Goal: Task Accomplishment & Management: Use online tool/utility

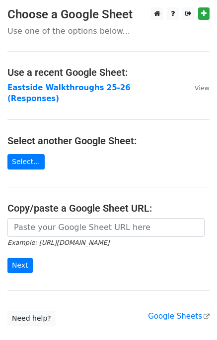
click at [68, 91] on strong "Eastside Walkthroughs 25-26 (Responses)" at bounding box center [68, 93] width 123 height 20
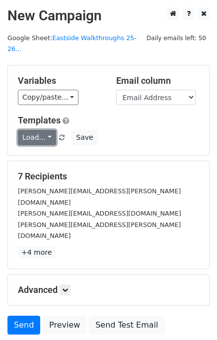
click at [48, 130] on link "Load..." at bounding box center [37, 137] width 38 height 15
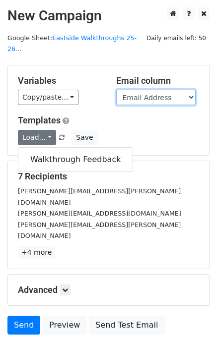
click at [130, 90] on select "Timestamp Email Address Email Grade Part of the Day Subject 2.1 Achieving Expec…" at bounding box center [155, 97] width 79 height 15
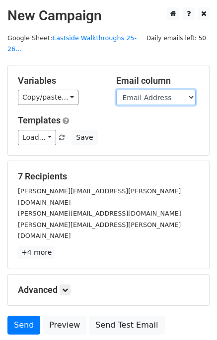
select select "Email"
click at [116, 90] on select "Timestamp Email Address Email Grade Part of the Day Subject 2.1 Achieving Expec…" at bounding box center [155, 97] width 79 height 15
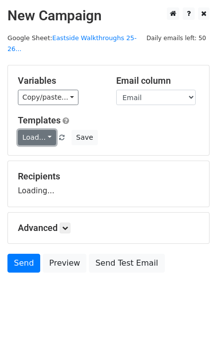
click at [38, 130] on link "Load..." at bounding box center [37, 137] width 38 height 15
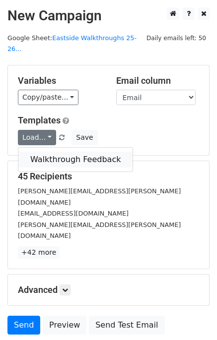
click at [46, 152] on link "Walkthrough Feedback" at bounding box center [75, 160] width 114 height 16
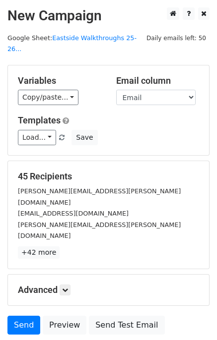
scroll to position [44, 0]
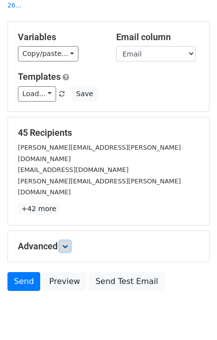
click at [64, 241] on link at bounding box center [65, 246] width 11 height 11
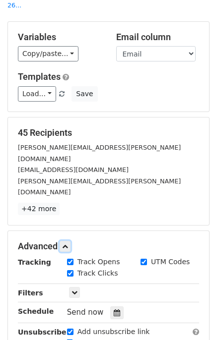
scroll to position [141, 0]
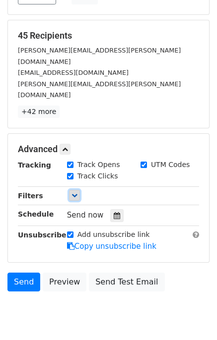
click at [76, 192] on icon at bounding box center [74, 195] width 6 height 6
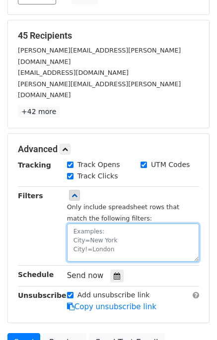
click at [91, 224] on textarea at bounding box center [133, 243] width 132 height 38
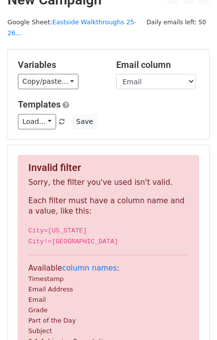
scroll to position [17, 0]
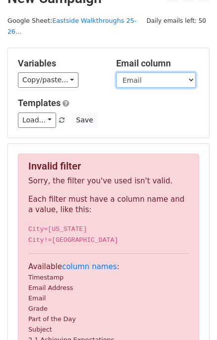
click at [140, 75] on select "Timestamp Email Address Email Grade Part of the Day Subject 2.1 Achieving Expec…" at bounding box center [155, 79] width 79 height 15
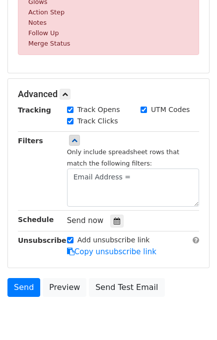
scroll to position [470, 0]
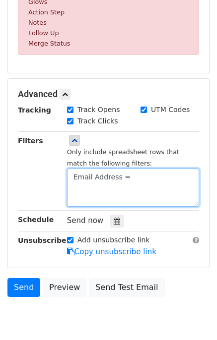
click at [129, 169] on textarea "Email Address =" at bounding box center [133, 188] width 132 height 38
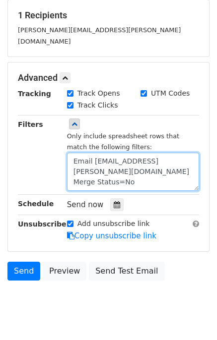
scroll to position [97, 0]
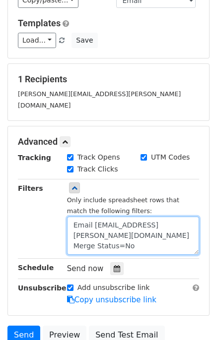
type textarea "Email Address=janna.richmond@clevelandisd.org Merge Status=No"
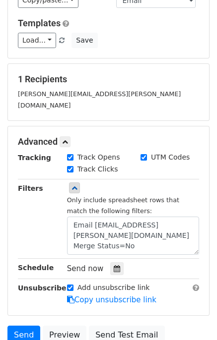
click at [125, 74] on h5 "1 Recipients" at bounding box center [108, 79] width 181 height 11
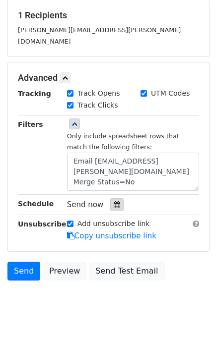
click at [114, 201] on icon at bounding box center [117, 204] width 6 height 7
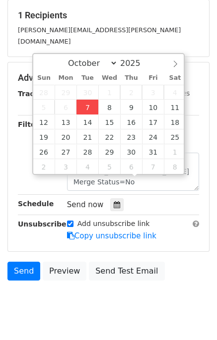
type input "2025-10-07 16:09"
type input "04"
type input "09"
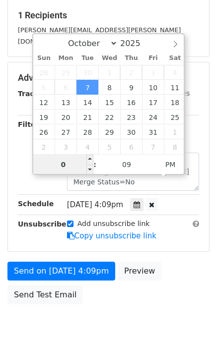
type input "05"
type input "2025-10-07 17:09"
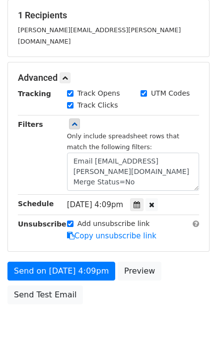
click at [191, 234] on form "Variables Copy/paste... {{Timestamp}} {{Email Address}} {{Email}} {{Grade}} {{P…" at bounding box center [108, 107] width 202 height 406
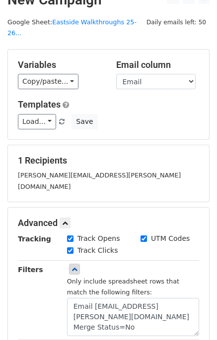
scroll to position [15, 0]
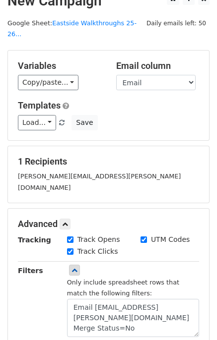
click at [125, 156] on div "1 Recipients karol.bracho@clevelandisd.org" at bounding box center [108, 174] width 181 height 37
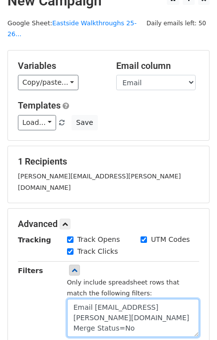
click at [128, 301] on textarea "Email Address=janna.richmond@clevelandisd.org Merge Status=No" at bounding box center [133, 318] width 132 height 38
type textarea "Email Address=janna.richmond@clevelandisd.org Merge Status=No"
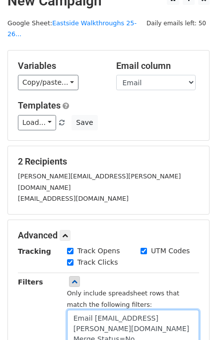
scroll to position [196, 0]
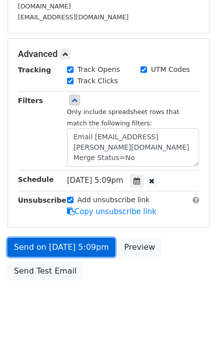
click at [56, 238] on link "Send on Oct 7 at 5:09pm" at bounding box center [61, 247] width 108 height 19
